Goal: Task Accomplishment & Management: Manage account settings

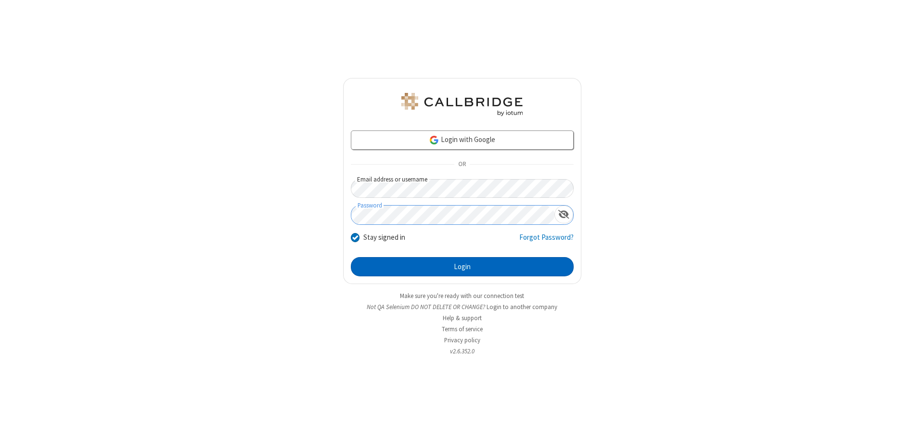
click at [462, 267] on button "Login" at bounding box center [462, 266] width 223 height 19
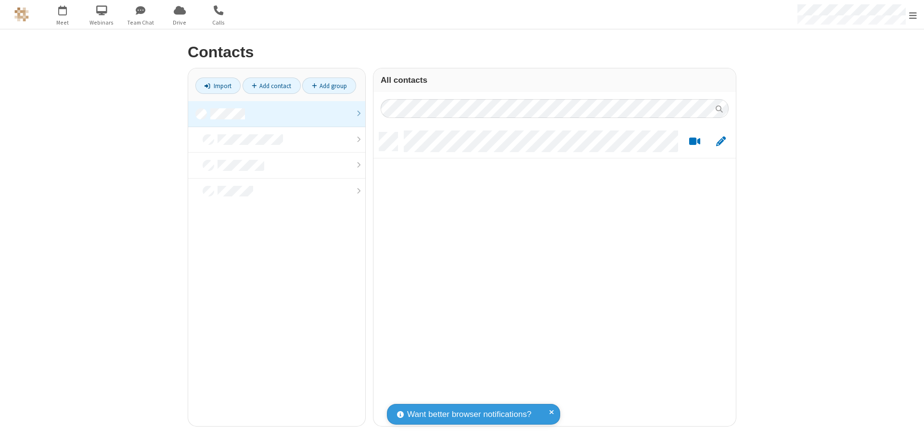
click at [277, 114] on link at bounding box center [276, 114] width 177 height 26
click at [271, 86] on link "Add contact" at bounding box center [272, 86] width 58 height 16
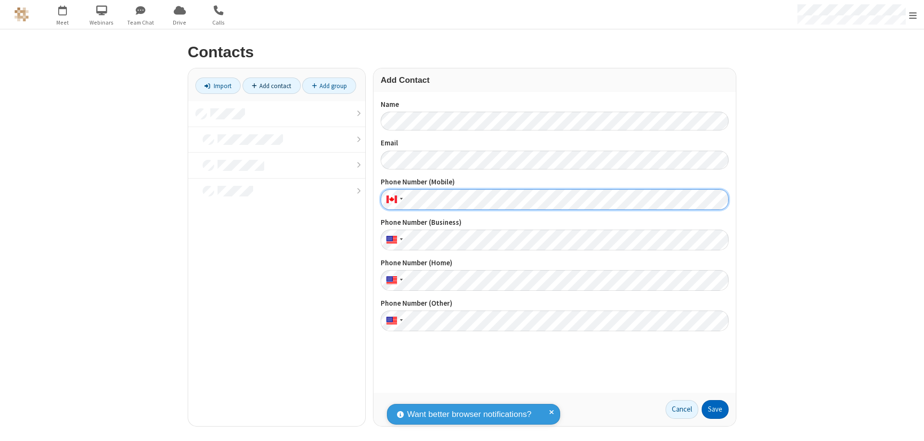
click at [715, 409] on button "Save" at bounding box center [715, 409] width 27 height 19
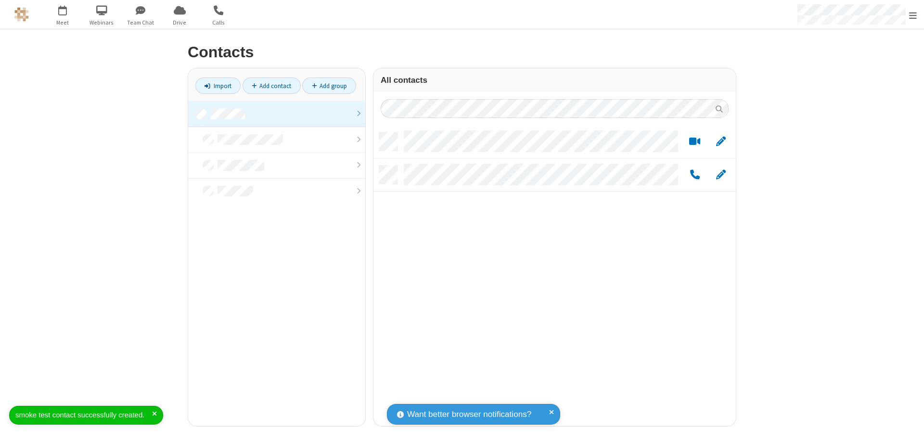
scroll to position [294, 355]
